Goal: Task Accomplishment & Management: Use online tool/utility

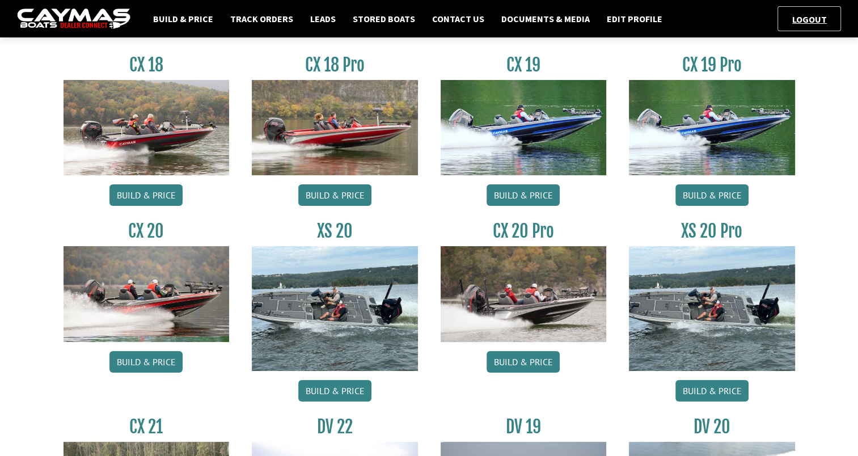
scroll to position [116, 0]
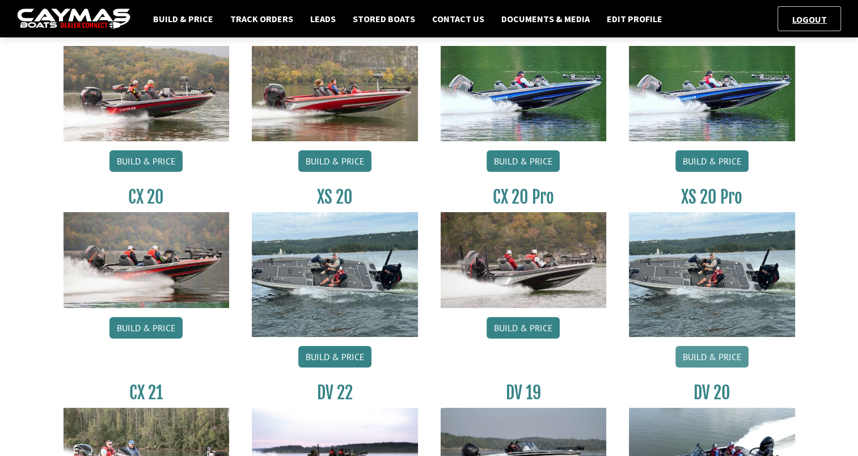
click at [709, 356] on link "Build & Price" at bounding box center [712, 357] width 73 height 22
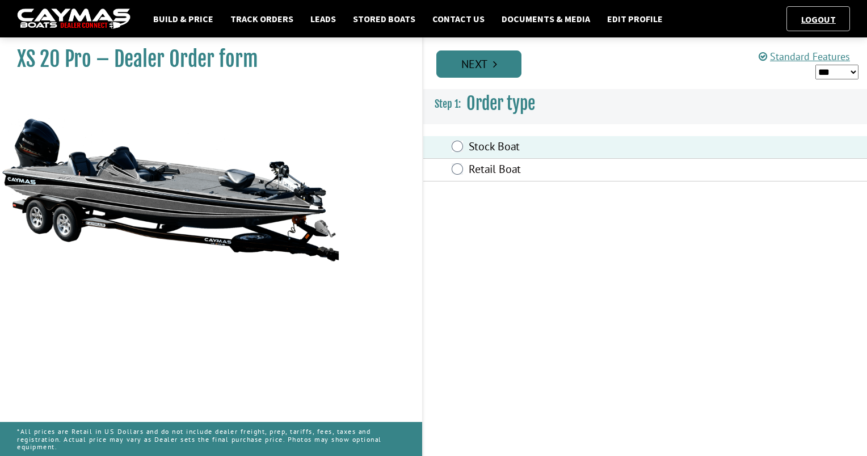
click at [478, 64] on link "Next" at bounding box center [478, 63] width 85 height 27
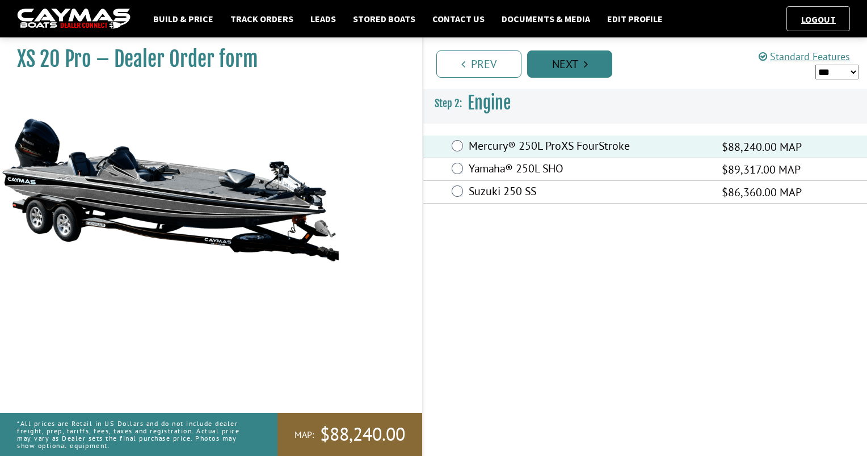
click at [562, 62] on link "Next" at bounding box center [569, 63] width 85 height 27
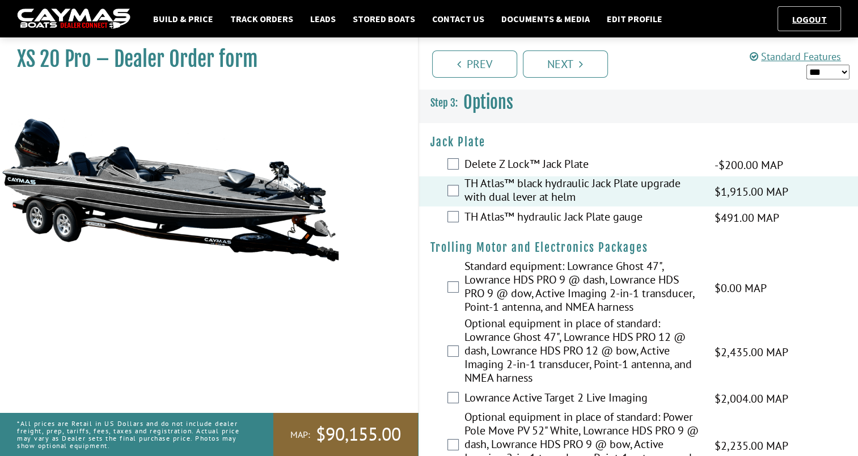
scroll to position [57, 0]
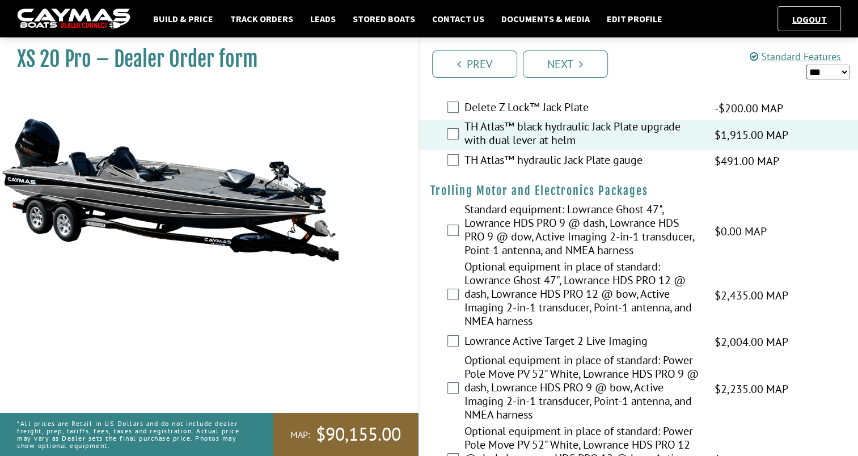
click at [820, 69] on select "*** ****** ******" at bounding box center [828, 72] width 43 height 15
select select "*"
click at [807, 65] on select "*** ****** ******" at bounding box center [828, 72] width 43 height 15
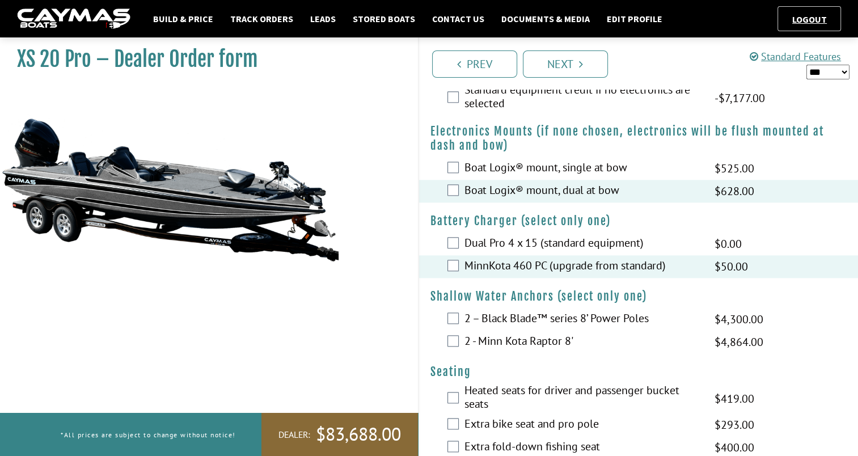
scroll to position [1221, 0]
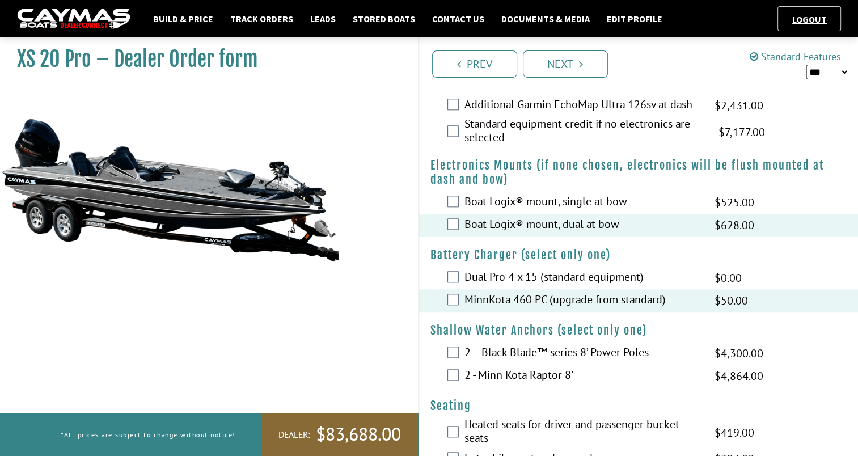
click at [844, 244] on fieldset "Jack Plate Please select option. Delete Z Lock™ Jack Plate -$200.00 MAP -$200.0…" at bounding box center [639, 189] width 440 height 2574
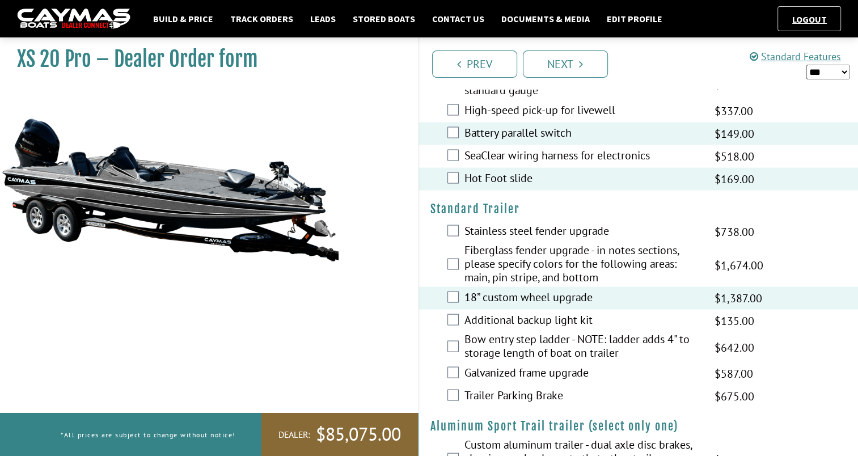
scroll to position [2149, 0]
